Goal: Information Seeking & Learning: Get advice/opinions

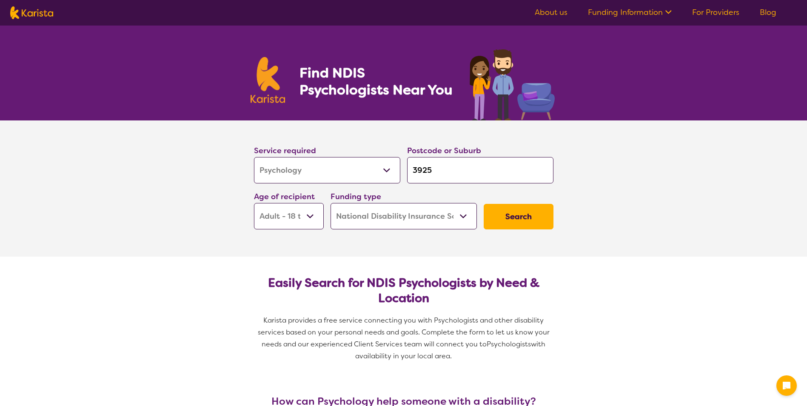
select select "Psychology"
select select "AD"
select select "NDIS"
select select "Psychology"
select select "AD"
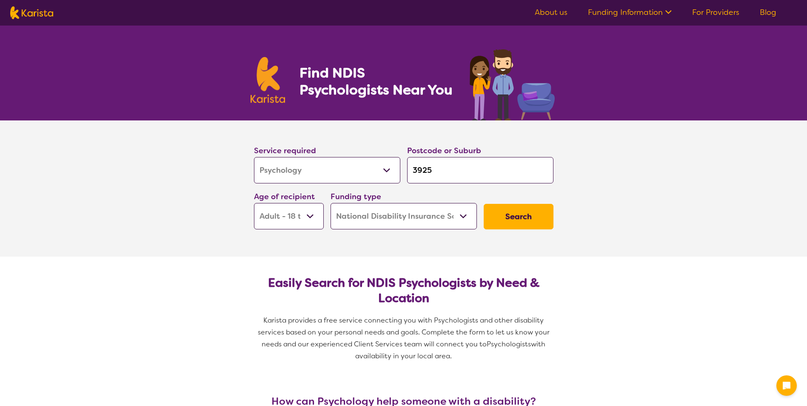
select select "NDIS"
click at [465, 154] on label "Postcode or Suburb" at bounding box center [444, 151] width 74 height 10
click at [461, 172] on input "3925" at bounding box center [480, 170] width 146 height 26
type input "392"
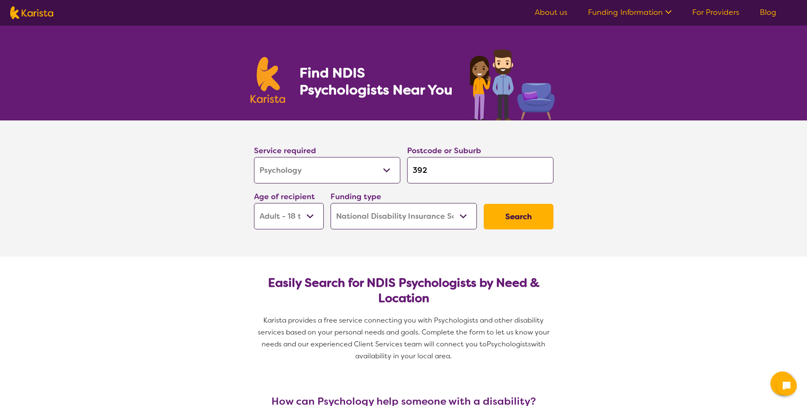
type input "39"
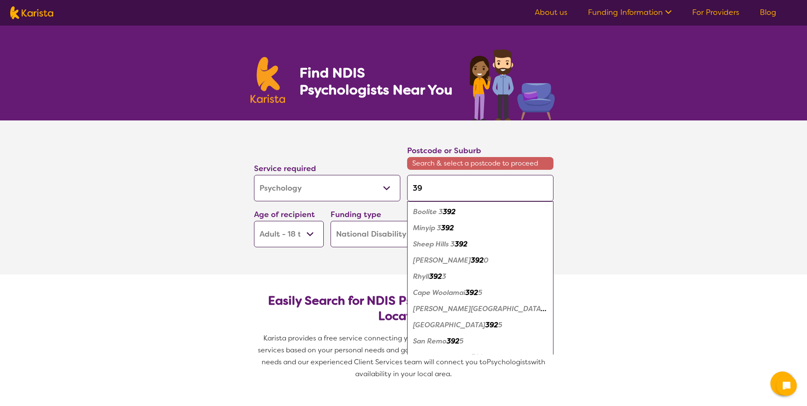
type input "394"
type input "3941"
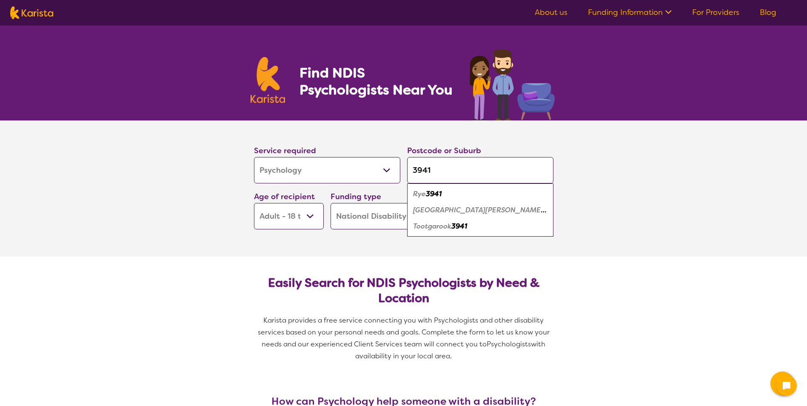
type input "3941"
click at [288, 217] on select "Early Childhood - 0 to 9 Child - 10 to 11 Adolescent - 12 to 17 Adult - 18 to 6…" at bounding box center [289, 216] width 70 height 26
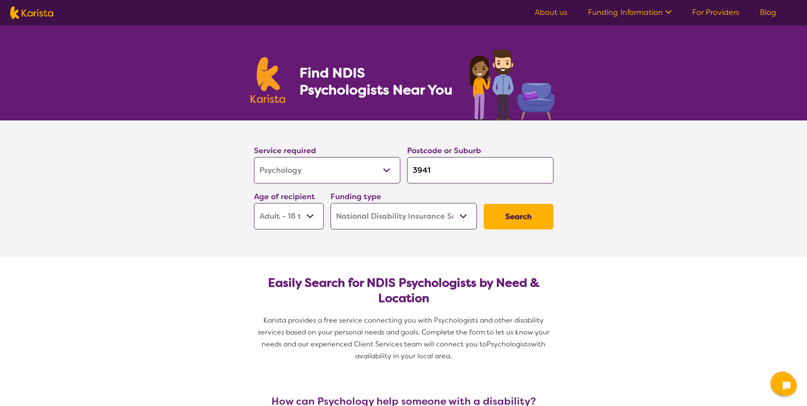
select select "CH"
click at [254, 203] on select "Early Childhood - 0 to 9 Child - 10 to 11 Adolescent - 12 to 17 Adult - 18 to 6…" at bounding box center [289, 216] width 70 height 26
select select "CH"
click at [529, 213] on button "Search" at bounding box center [519, 217] width 70 height 26
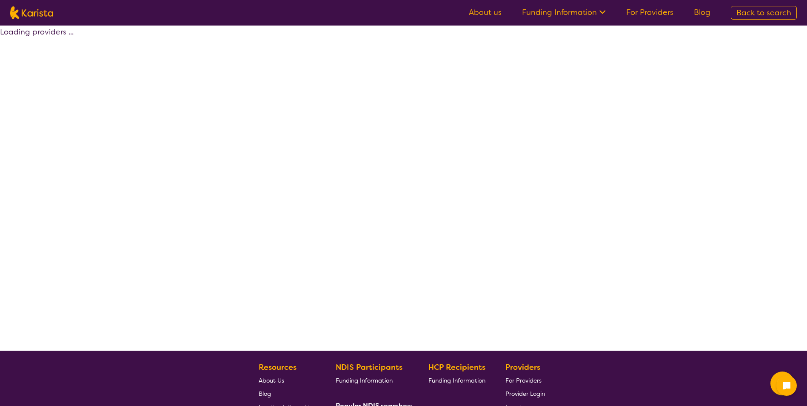
select select "by_score"
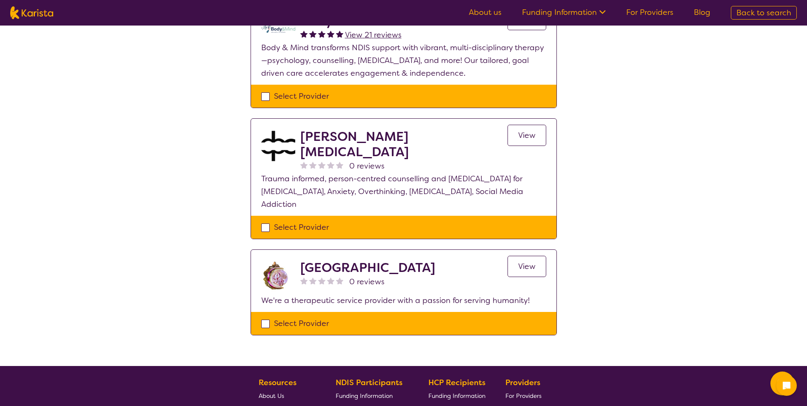
scroll to position [383, 0]
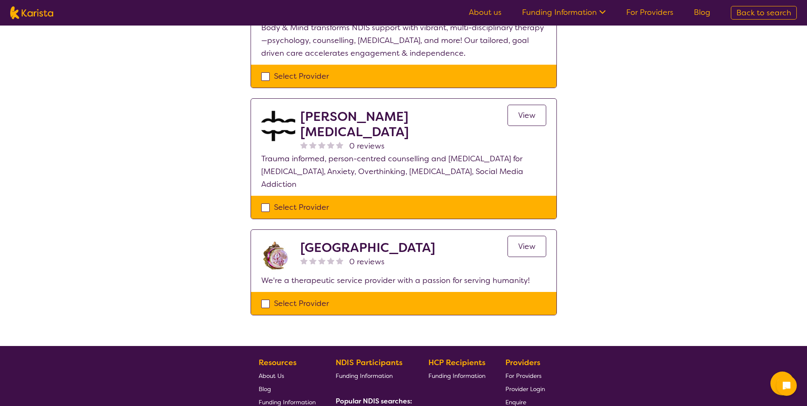
click at [517, 122] on link "View" at bounding box center [527, 115] width 39 height 21
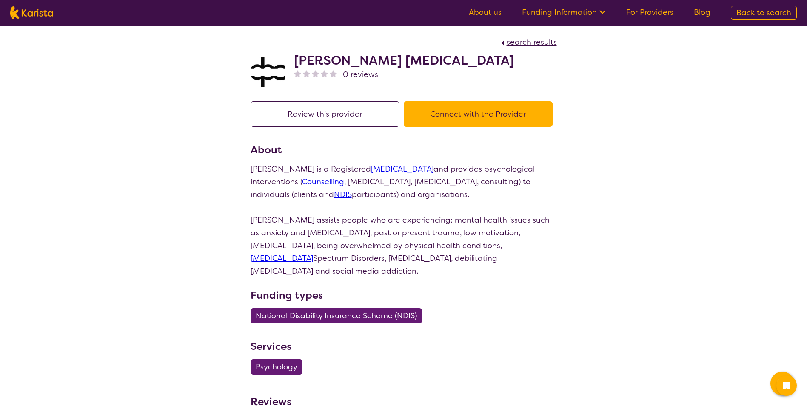
select select "by_score"
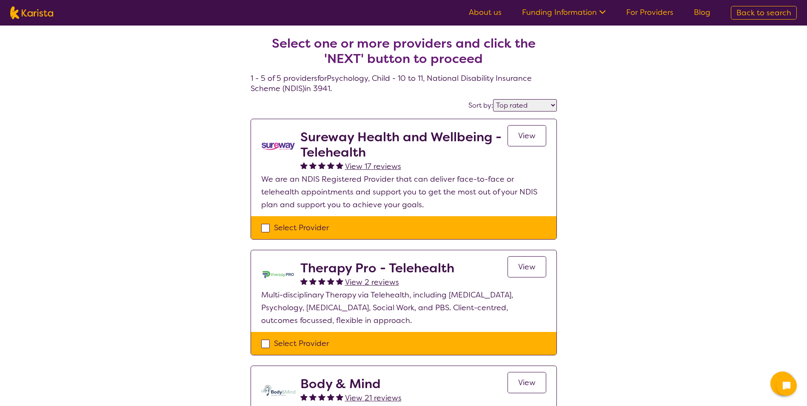
select select "Psychology"
select select "CH"
select select "NDIS"
select select "Psychology"
select select "CH"
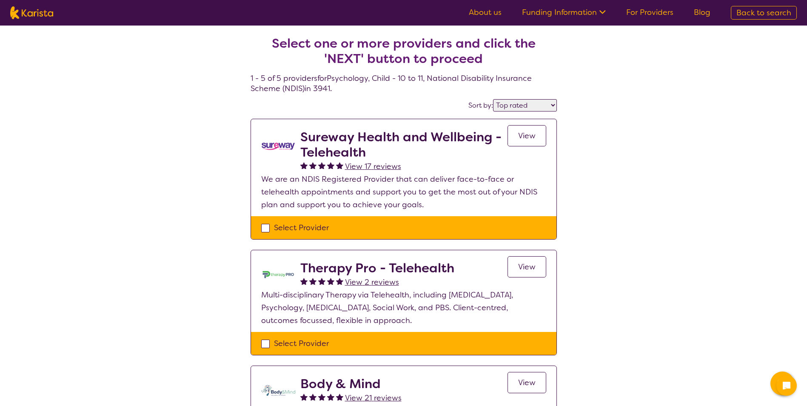
select select "NDIS"
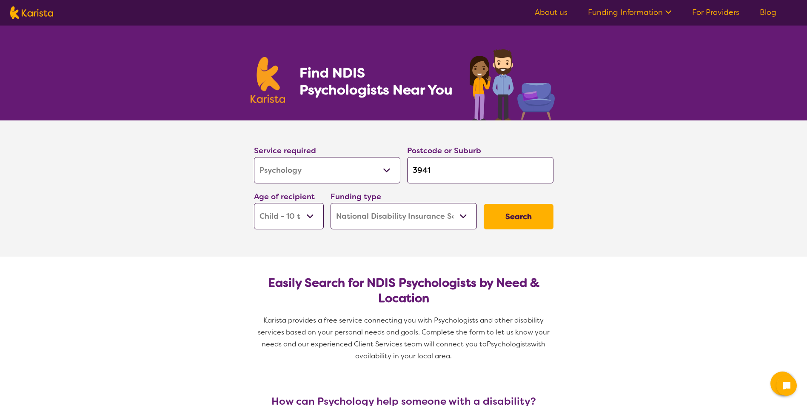
click at [315, 161] on select "Allied Health Assistant Assessment ([MEDICAL_DATA] or [MEDICAL_DATA]) Behaviour…" at bounding box center [327, 170] width 146 height 26
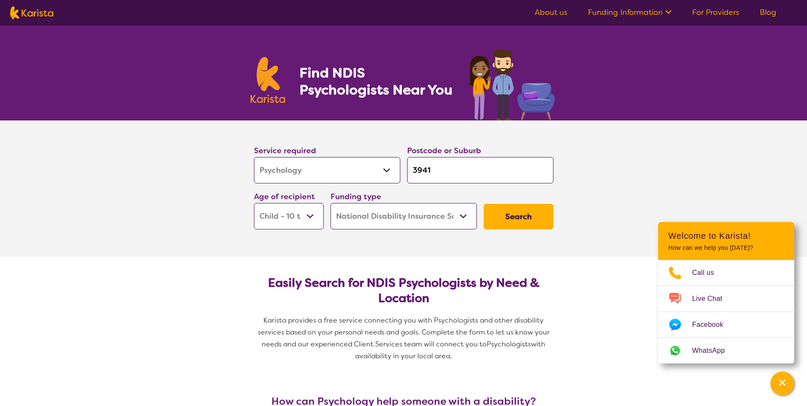
select select "[MEDICAL_DATA]"
click at [254, 157] on select "Allied Health Assistant Assessment ([MEDICAL_DATA] or [MEDICAL_DATA]) Behaviour…" at bounding box center [327, 170] width 146 height 26
select select "[MEDICAL_DATA]"
click at [511, 219] on button "Search" at bounding box center [519, 217] width 70 height 26
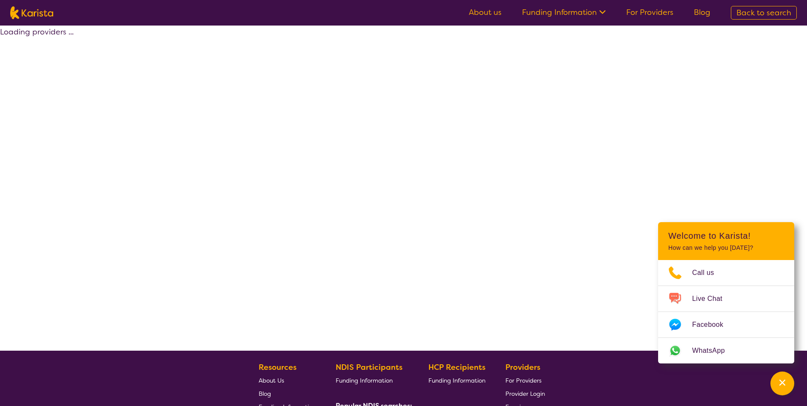
select select "by_score"
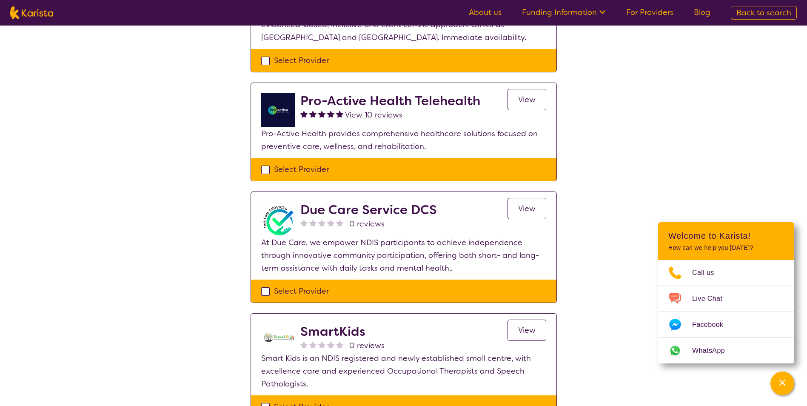
scroll to position [255, 0]
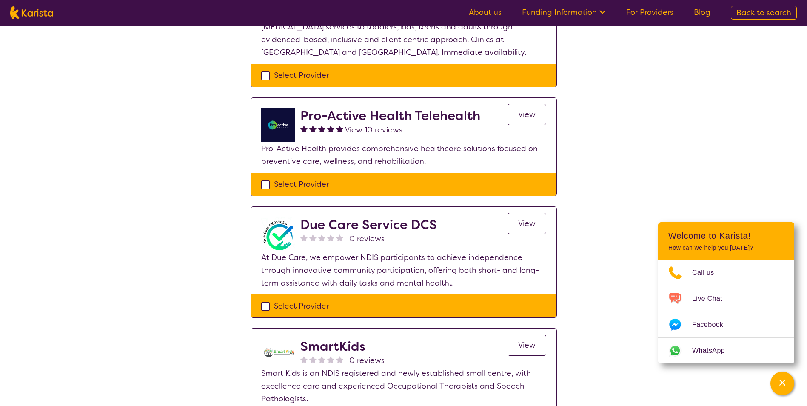
click at [372, 129] on span "View 10 reviews" at bounding box center [373, 130] width 57 height 10
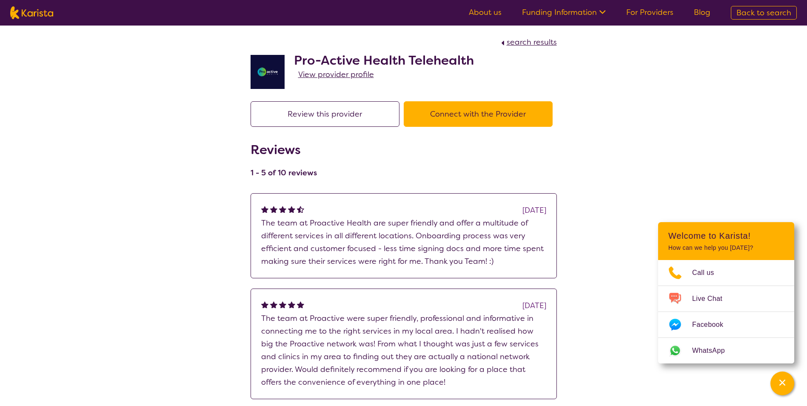
select select "by_score"
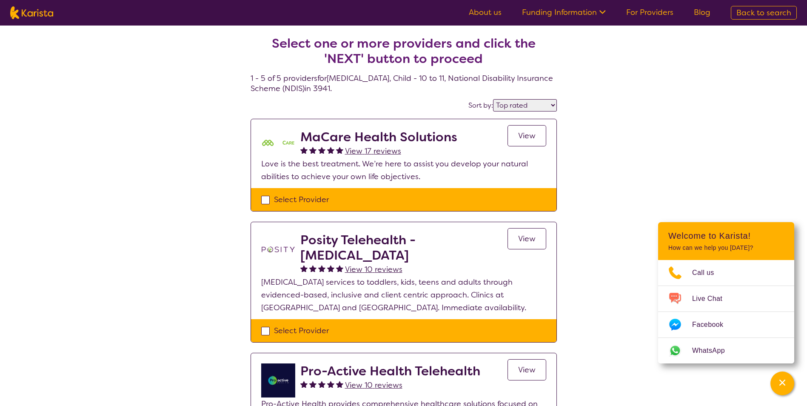
click at [375, 148] on span "View 17 reviews" at bounding box center [373, 151] width 56 height 10
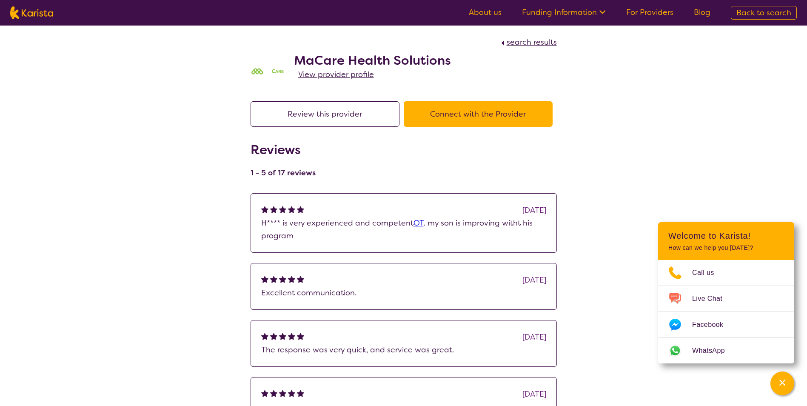
select select "by_score"
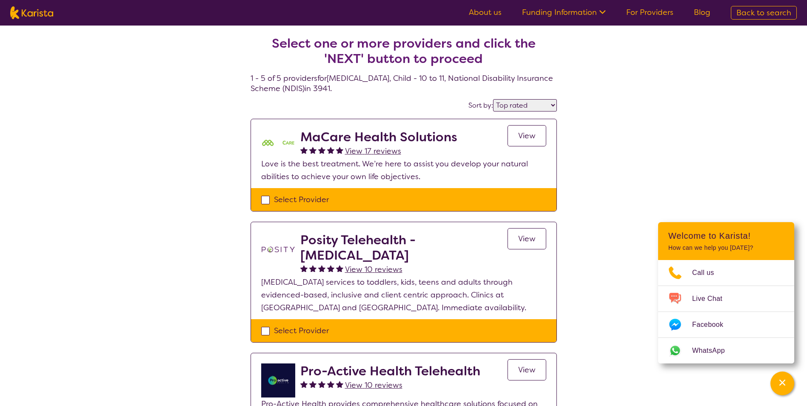
select select "Psychology"
select select "CH"
select select "NDIS"
select select "Psychology"
select select "CH"
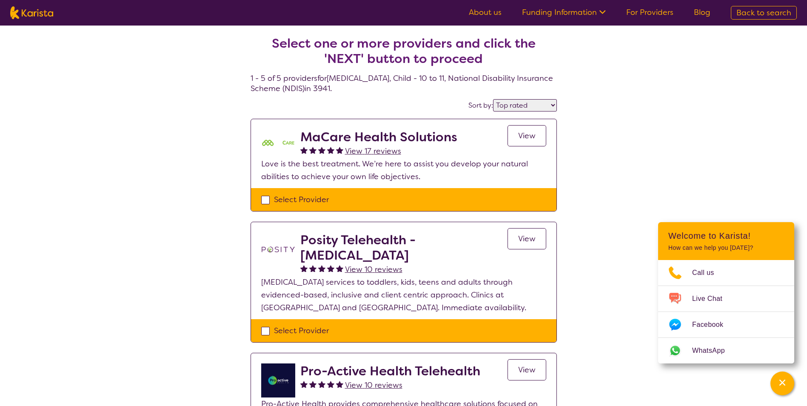
select select "NDIS"
